Goal: Task Accomplishment & Management: Manage account settings

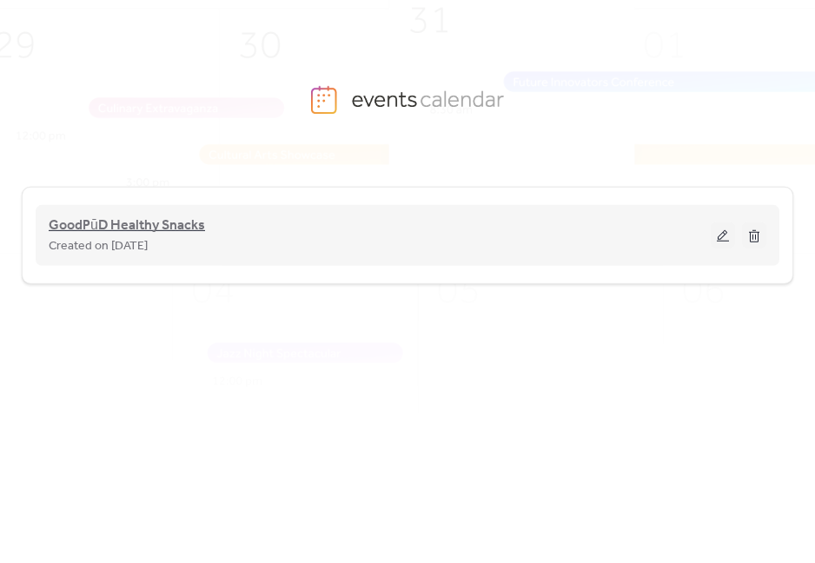
click at [127, 229] on span "GoodPūD Healthy Snacks" at bounding box center [127, 225] width 156 height 21
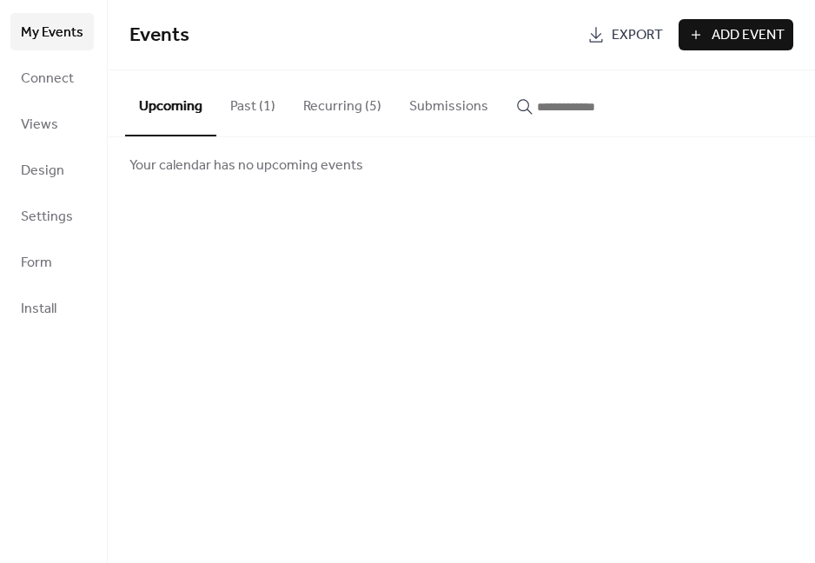
click at [251, 111] on button "Past (1)" at bounding box center [252, 102] width 73 height 64
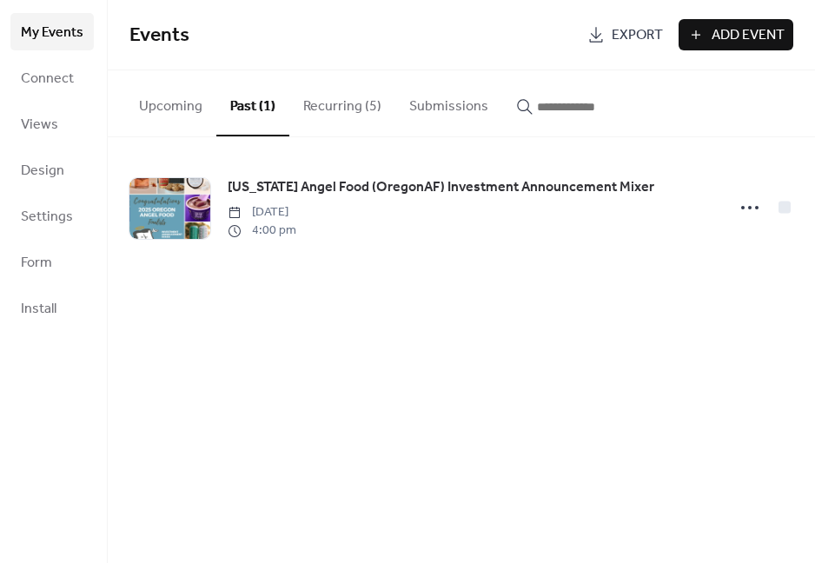
click at [332, 110] on button "Recurring (5)" at bounding box center [342, 102] width 106 height 64
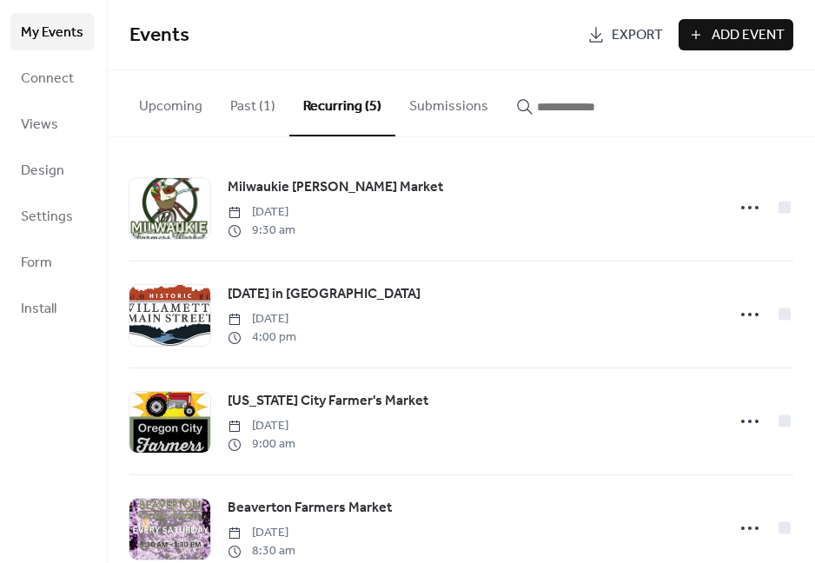
click at [457, 110] on button "Submissions" at bounding box center [448, 102] width 107 height 64
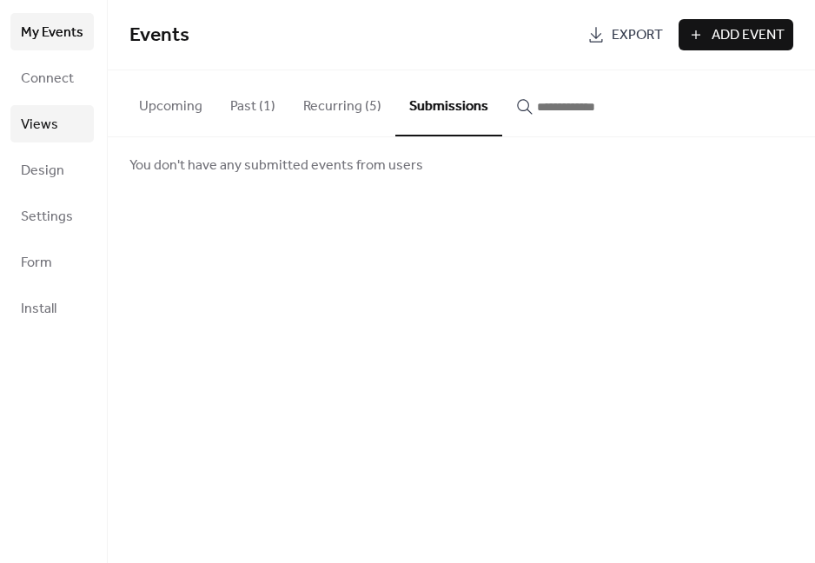
click at [40, 121] on span "Views" at bounding box center [39, 124] width 37 height 27
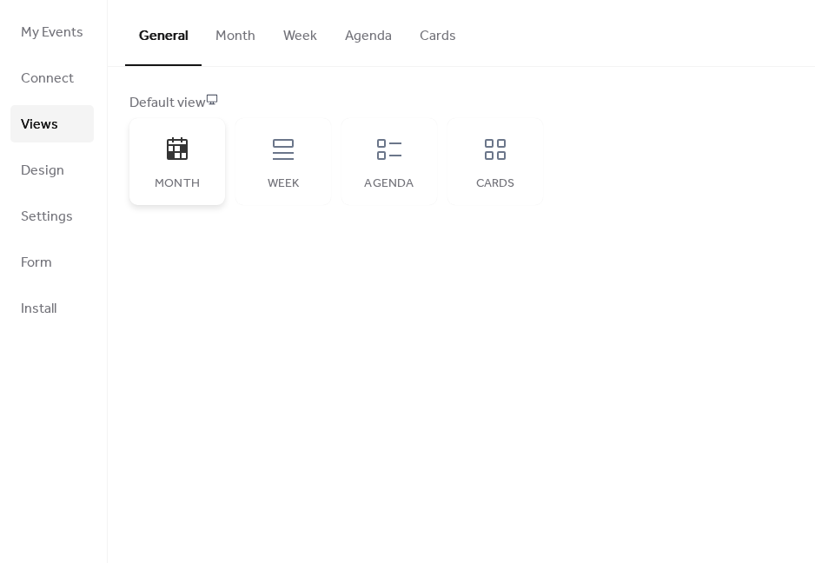
click at [170, 147] on icon at bounding box center [177, 150] width 28 height 28
click at [226, 30] on button "Month" at bounding box center [236, 32] width 68 height 64
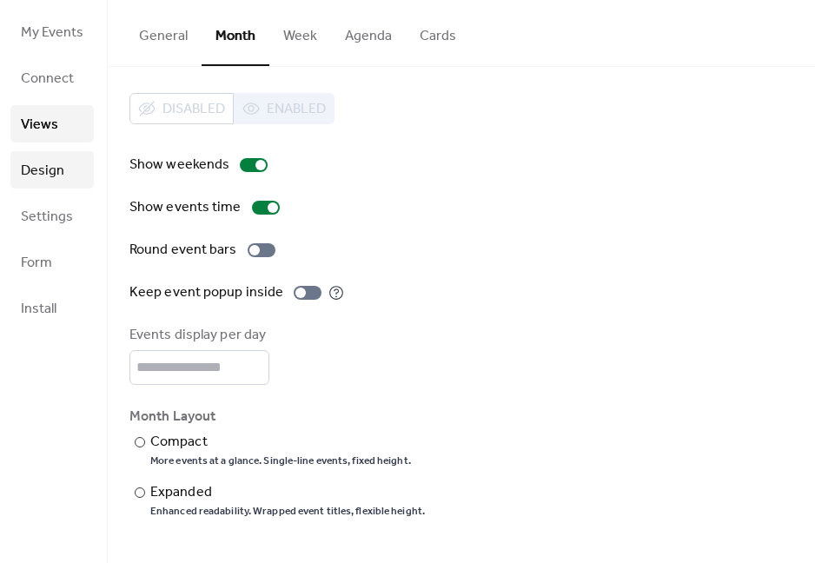
click at [56, 175] on span "Design" at bounding box center [42, 170] width 43 height 27
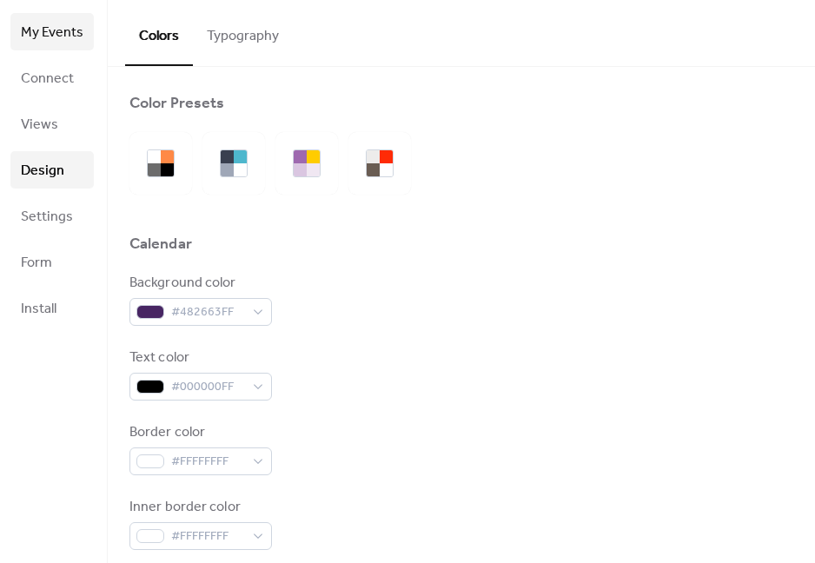
click at [63, 35] on span "My Events" at bounding box center [52, 32] width 63 height 27
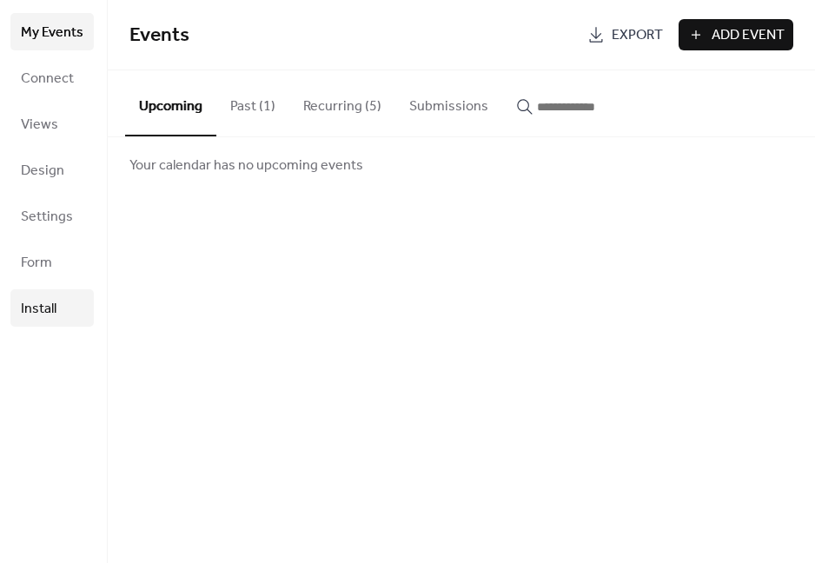
click at [36, 300] on span "Install" at bounding box center [39, 308] width 36 height 27
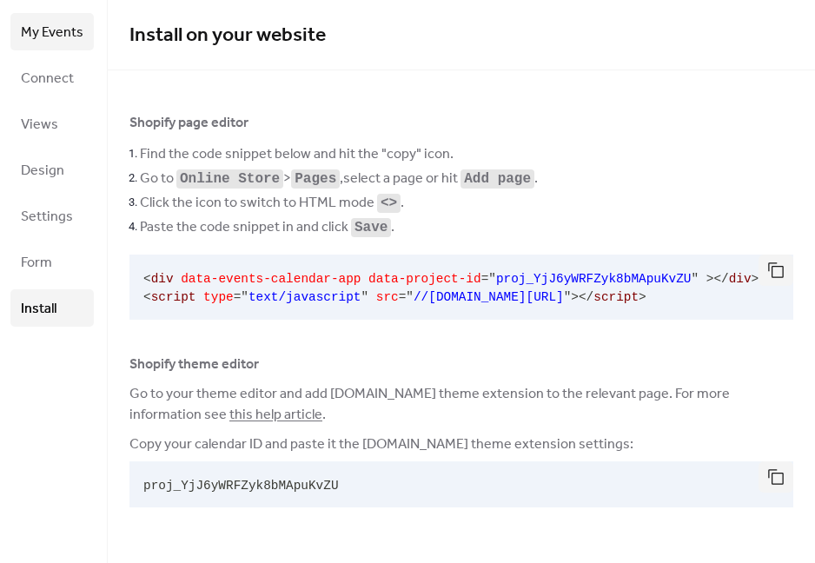
click at [50, 36] on span "My Events" at bounding box center [52, 32] width 63 height 27
